Goal: Go to known website: Access a specific website the user already knows

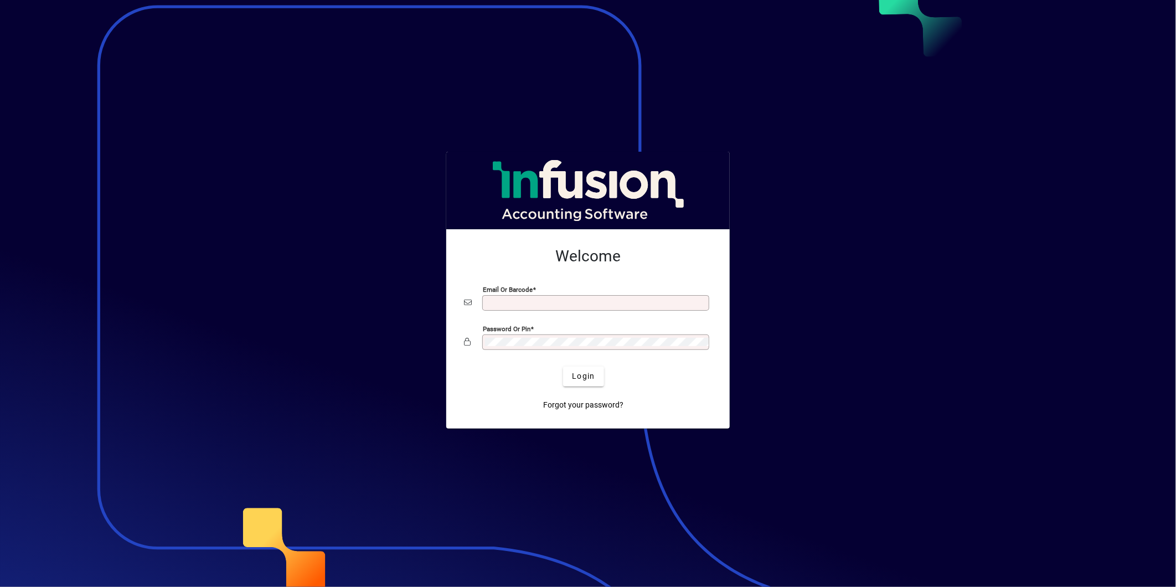
type input "**********"
click at [563, 366] on button "Login" at bounding box center [583, 376] width 40 height 20
